Goal: Information Seeking & Learning: Check status

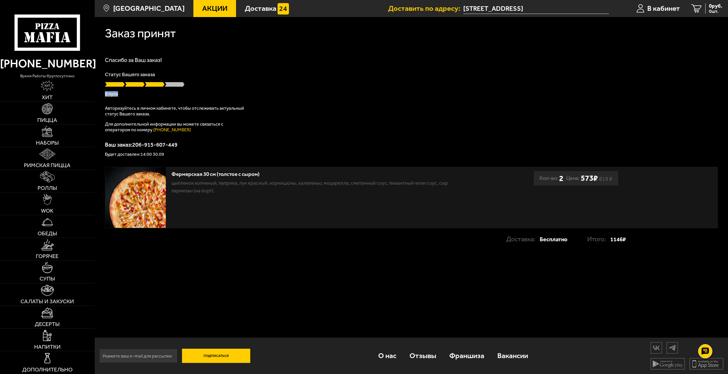
drag, startPoint x: 123, startPoint y: 93, endPoint x: 103, endPoint y: 92, distance: 20.2
click at [103, 92] on div "Заказ принят [PERSON_NAME] за Ваш заказ! Статус Вашего заказа В пути Авторизуйт…" at bounding box center [412, 137] width 634 height 241
click at [243, 113] on p "Авторизуйтесь в личном кабинете, чтобы отслеживать актуальный статус Вашего зак…" at bounding box center [176, 111] width 142 height 11
drag, startPoint x: 114, startPoint y: 90, endPoint x: 116, endPoint y: 92, distance: 3.0
click at [111, 90] on div "Статус Вашего заказа В пути" at bounding box center [411, 84] width 613 height 24
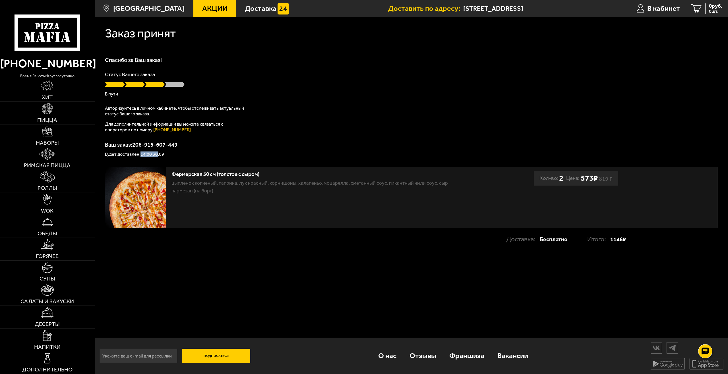
drag, startPoint x: 142, startPoint y: 154, endPoint x: 157, endPoint y: 154, distance: 15.1
click at [157, 154] on p "Будет доставлен: 14:00 30.09" at bounding box center [411, 154] width 613 height 5
click at [201, 154] on p "Будет доставлен: 14:00 30.09" at bounding box center [411, 154] width 613 height 5
drag, startPoint x: 106, startPoint y: 94, endPoint x: 113, endPoint y: 98, distance: 7.9
click at [121, 95] on p "В пути" at bounding box center [411, 94] width 613 height 5
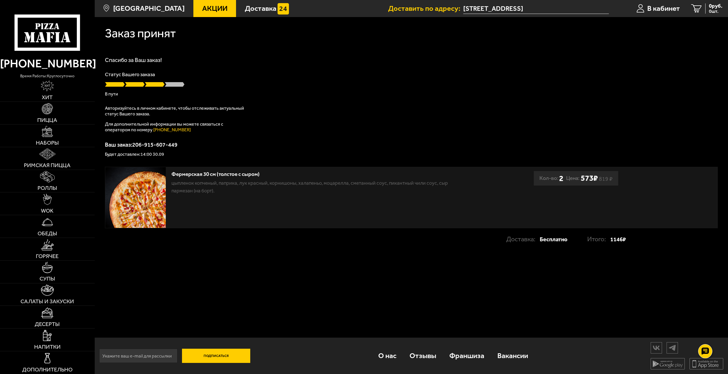
click at [108, 103] on div "Спасибо за Ваш заказ! Статус Вашего заказа В пути Авторизуйтесь в личном кабине…" at bounding box center [411, 107] width 613 height 100
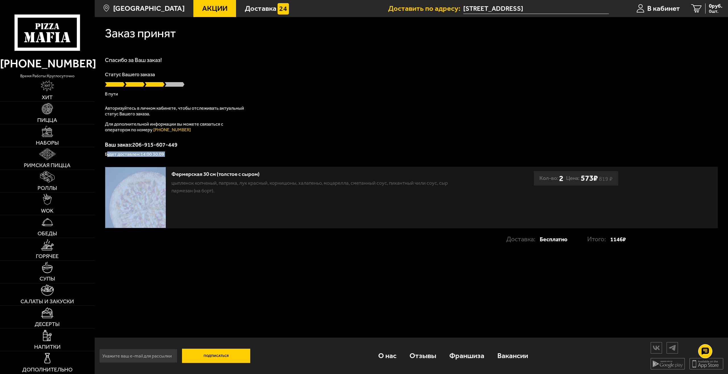
drag, startPoint x: 107, startPoint y: 153, endPoint x: 164, endPoint y: 158, distance: 56.8
click at [164, 158] on div "Заказ принят [PERSON_NAME] за Ваш заказ! Статус Вашего заказа В пути Авторизуйт…" at bounding box center [412, 137] width 634 height 241
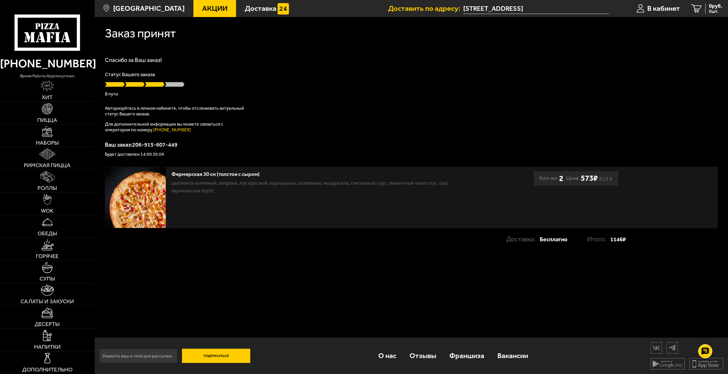
click at [224, 163] on div "Заказ принят [PERSON_NAME] за Ваш заказ! Статус Вашего заказа В пути Авторизуйт…" at bounding box center [412, 137] width 634 height 241
